Goal: Information Seeking & Learning: Learn about a topic

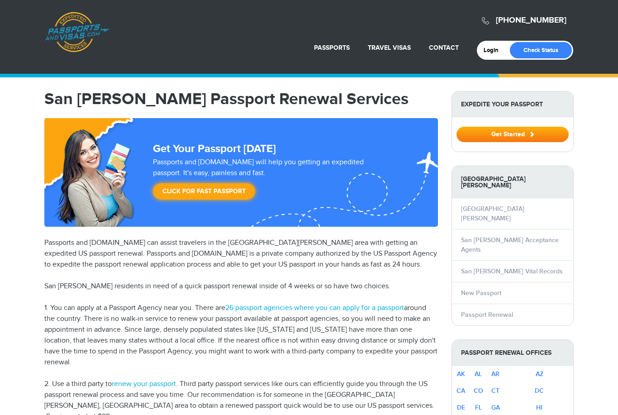
select select "**********"
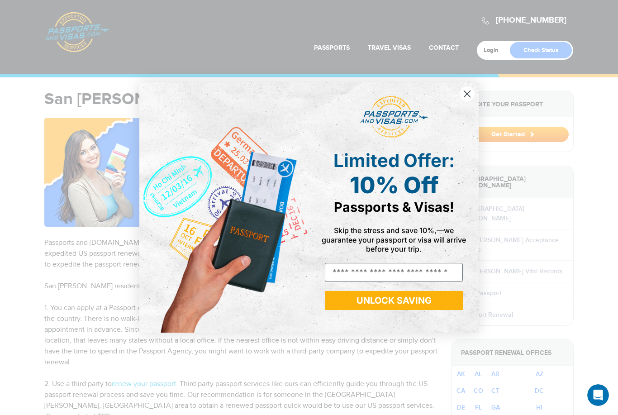
click at [470, 90] on icon "Close dialog" at bounding box center [467, 93] width 6 height 6
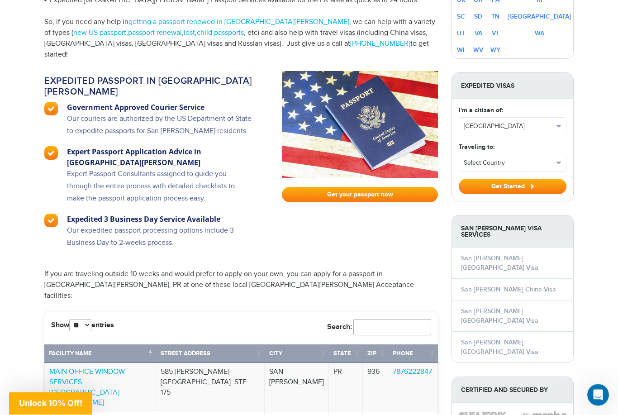
scroll to position [525, 0]
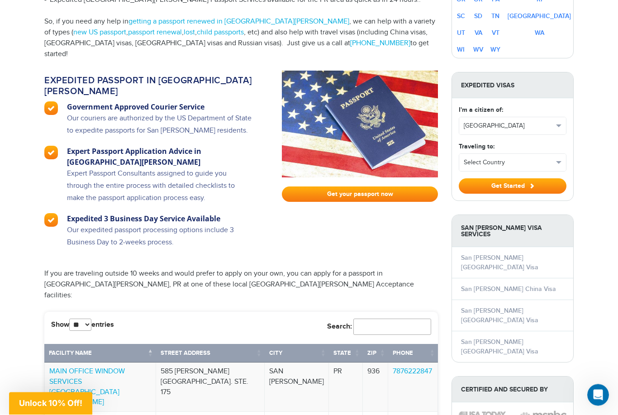
click at [107, 224] on p "Our expedited passport processing options include 3 Business Day to 2-weeks pro…" at bounding box center [160, 240] width 186 height 33
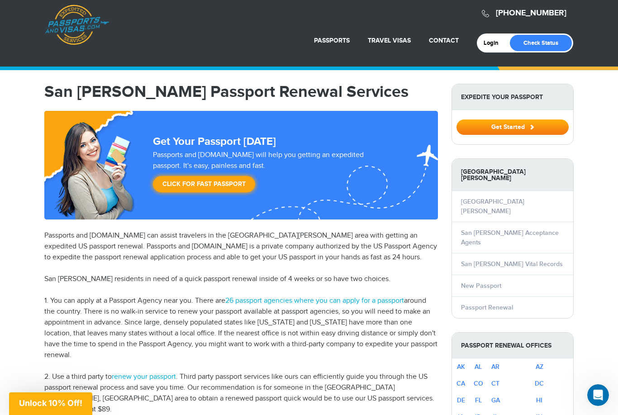
scroll to position [0, 0]
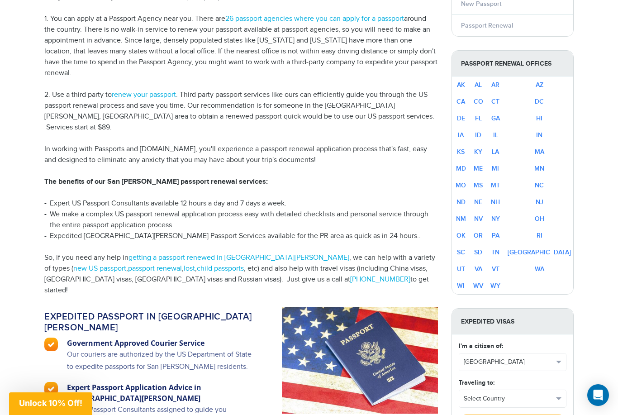
scroll to position [281, 0]
